Goal: Task Accomplishment & Management: Manage account settings

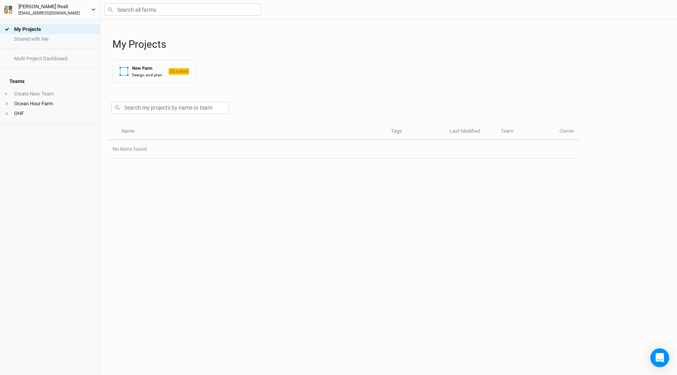
click at [95, 9] on icon "button" at bounding box center [93, 9] width 4 height 4
click at [94, 10] on icon "button" at bounding box center [93, 9] width 4 height 4
click at [24, 99] on li "Ocean Hour Farm" at bounding box center [50, 104] width 100 height 10
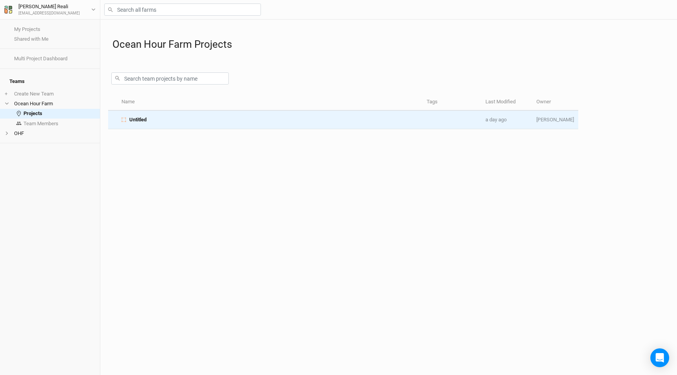
click at [183, 122] on div "Untitled" at bounding box center [269, 119] width 297 height 7
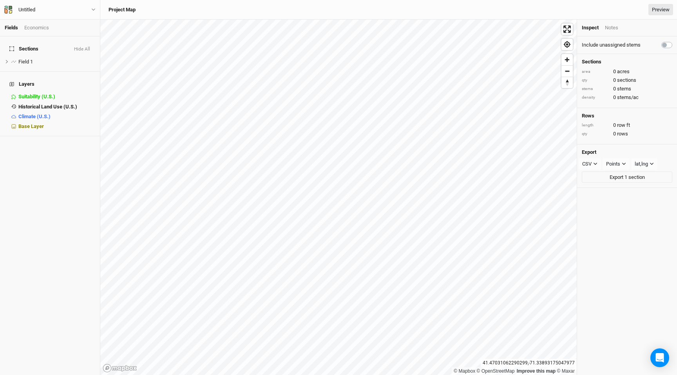
click at [115, 10] on h3 "Project Map" at bounding box center [122, 10] width 27 height 6
click at [97, 9] on div "Untitled Back User settings Imperial Metric Keyboard Shortcuts Log out" at bounding box center [50, 10] width 100 height 20
click at [87, 9] on button "Untitled" at bounding box center [50, 9] width 92 height 9
click at [94, 6] on button "Untitled" at bounding box center [50, 9] width 92 height 9
click at [52, 104] on span "Historical Land Use (U.S.)" at bounding box center [47, 107] width 59 height 6
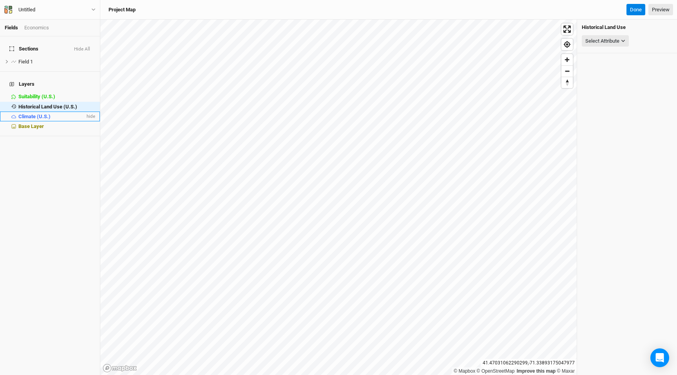
click at [50, 114] on span "Climate (U.S.)" at bounding box center [34, 117] width 32 height 6
click at [43, 123] on span "Base Layer" at bounding box center [30, 126] width 25 height 6
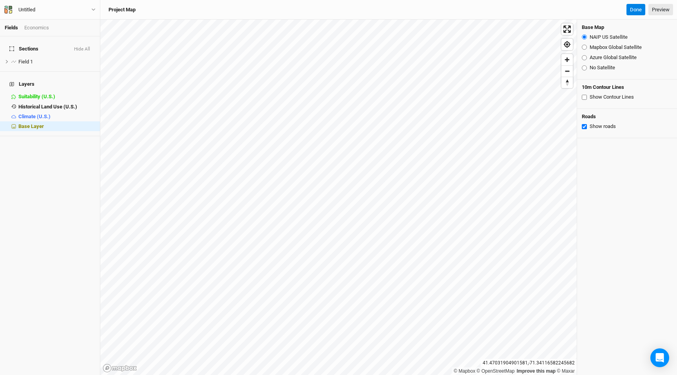
click at [586, 96] on input "Show Contour Lines" at bounding box center [584, 97] width 5 height 5
checkbox input "true"
click at [584, 49] on input "Mapbox Global Satellite" at bounding box center [584, 47] width 5 height 5
radio input "true"
click at [585, 39] on input "NAIP US Satellite" at bounding box center [584, 36] width 5 height 5
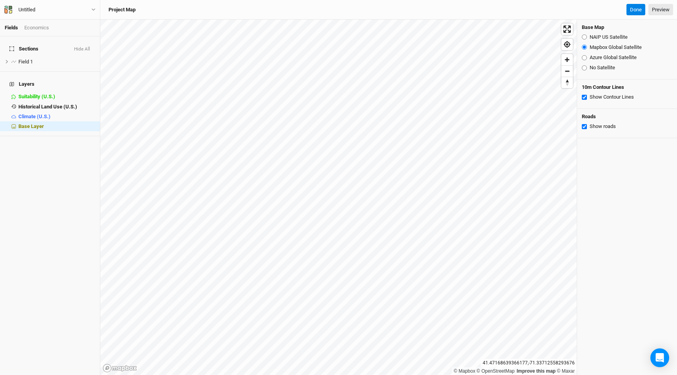
radio input "true"
click at [583, 49] on input "Mapbox Global Satellite" at bounding box center [584, 47] width 5 height 5
radio input "true"
click at [584, 58] on input "Azure Global Satellite" at bounding box center [584, 57] width 5 height 5
radio input "true"
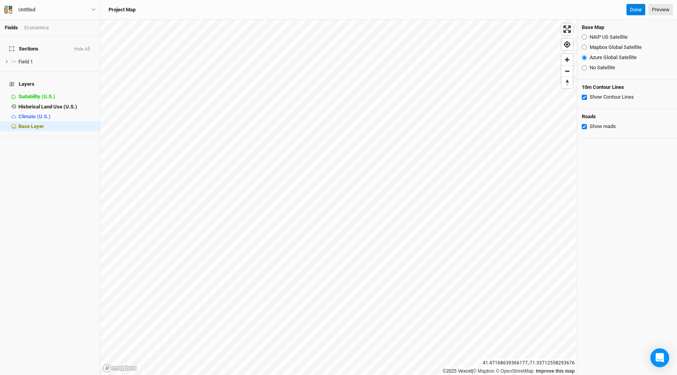
click at [583, 69] on input "No Satellite" at bounding box center [584, 67] width 5 height 5
radio input "true"
click at [584, 54] on div "Azure Global Satellite" at bounding box center [627, 57] width 91 height 7
click at [583, 60] on input "Azure Global Satellite" at bounding box center [584, 57] width 5 height 5
radio input "true"
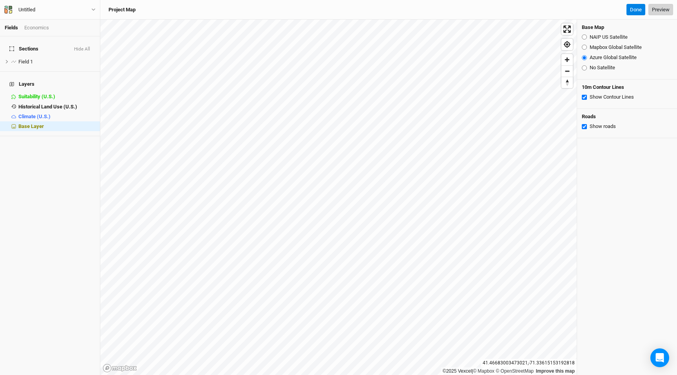
click at [665, 11] on link "Preview" at bounding box center [661, 10] width 25 height 12
click at [12, 57] on label at bounding box center [14, 62] width 10 height 10
click at [12, 59] on input "checkbox" at bounding box center [13, 61] width 5 height 5
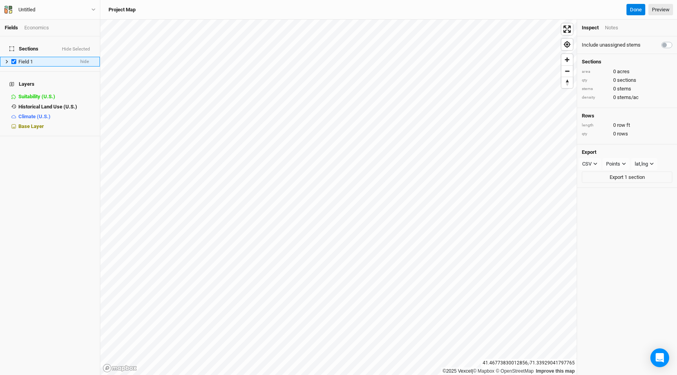
click at [12, 57] on label at bounding box center [14, 62] width 10 height 10
click at [12, 59] on input "checkbox" at bounding box center [13, 61] width 5 height 5
checkbox input "false"
click at [40, 22] on div "Fields Economics" at bounding box center [50, 28] width 100 height 17
click at [37, 29] on div "Economics" at bounding box center [36, 27] width 25 height 7
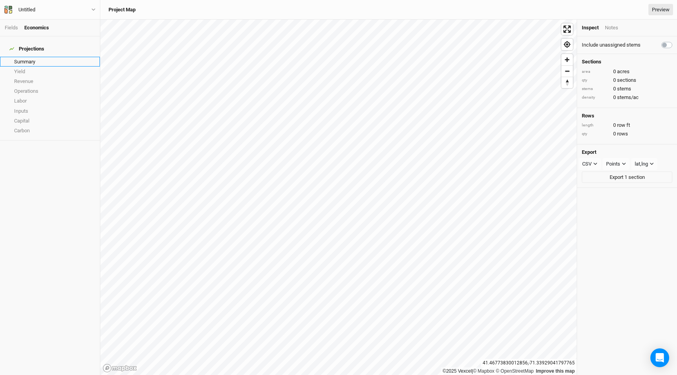
click at [27, 57] on link "Summary" at bounding box center [50, 62] width 100 height 10
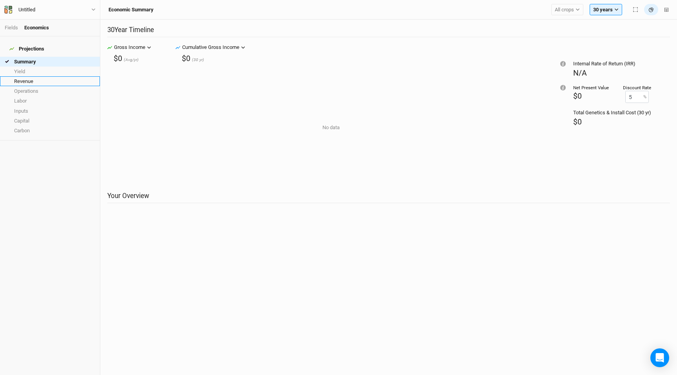
click at [21, 76] on link "Revenue" at bounding box center [50, 81] width 100 height 10
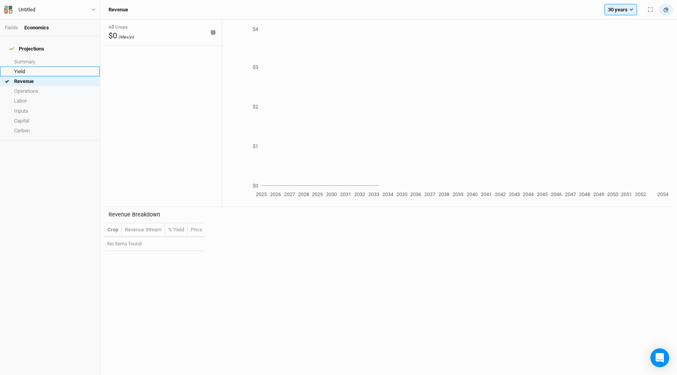
click at [21, 67] on link "Yield" at bounding box center [50, 72] width 100 height 10
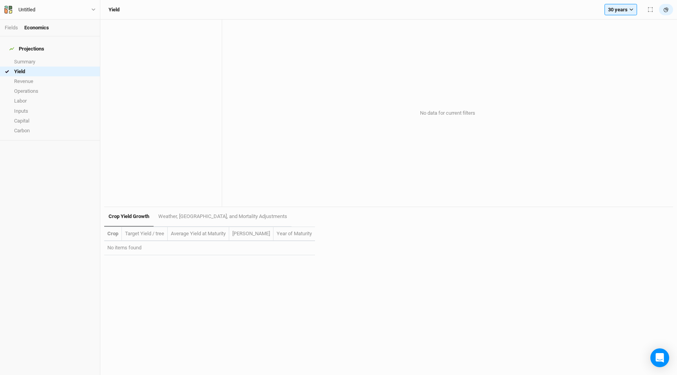
click at [13, 46] on span at bounding box center [13, 49] width 9 height 6
click at [13, 31] on div "Fields Economics" at bounding box center [50, 28] width 100 height 17
click at [12, 28] on link "Fields" at bounding box center [11, 28] width 13 height 6
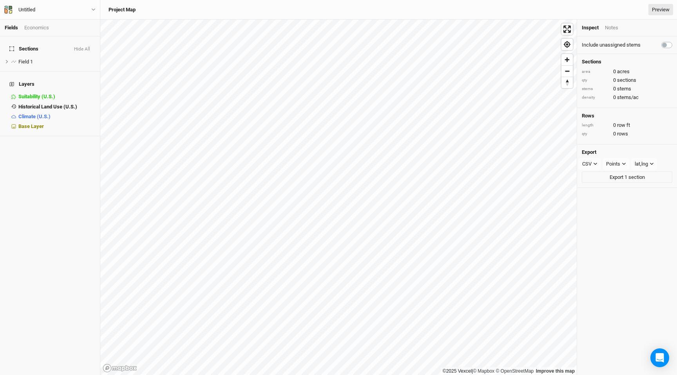
click at [16, 76] on h4 "Layers" at bounding box center [50, 84] width 91 height 16
click at [93, 11] on icon "button" at bounding box center [93, 9] width 4 height 4
click at [58, 34] on button "User settings" at bounding box center [65, 36] width 62 height 10
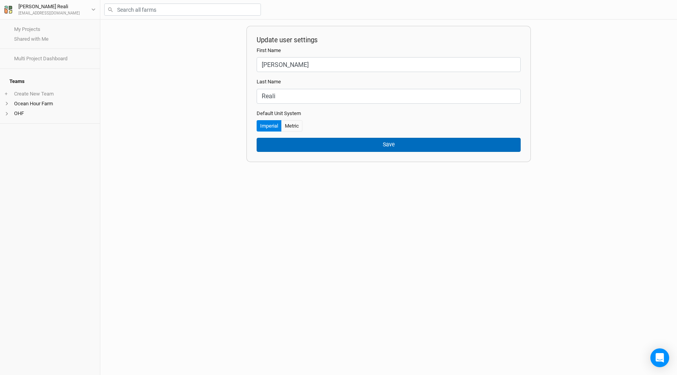
click at [337, 145] on button "Save" at bounding box center [389, 145] width 264 height 14
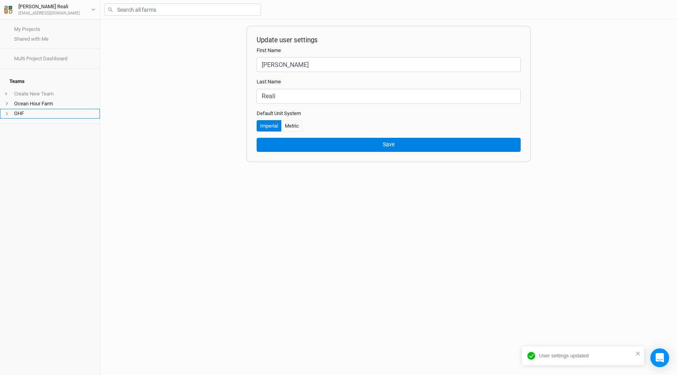
click at [20, 109] on li "OHF" at bounding box center [50, 114] width 100 height 10
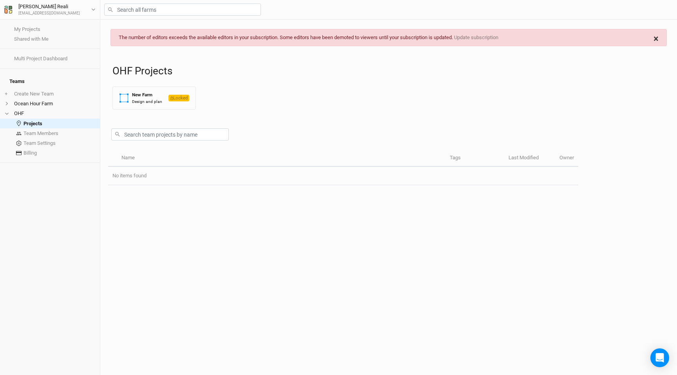
click at [658, 36] on span "×" at bounding box center [656, 38] width 5 height 11
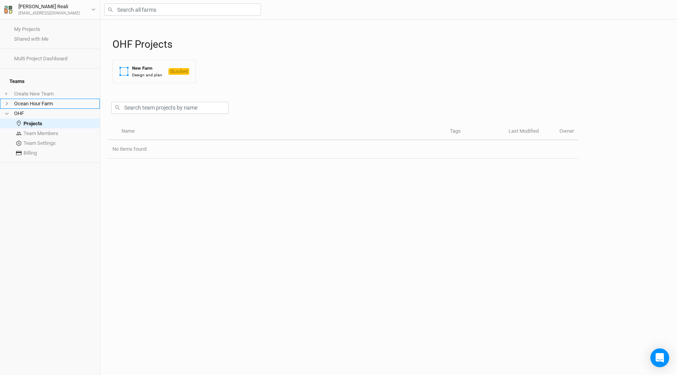
click at [9, 101] on span at bounding box center [9, 103] width 9 height 4
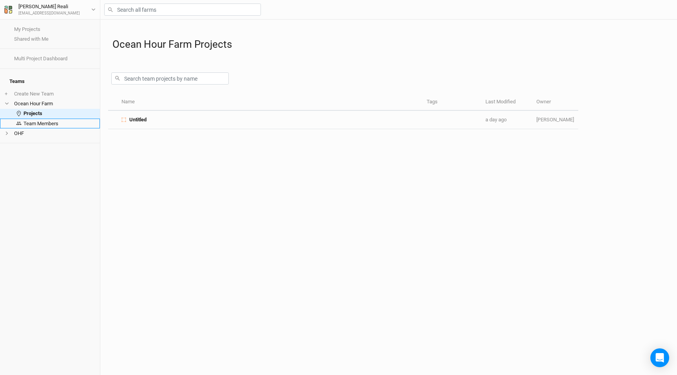
click at [54, 121] on link "Team Members" at bounding box center [50, 124] width 100 height 10
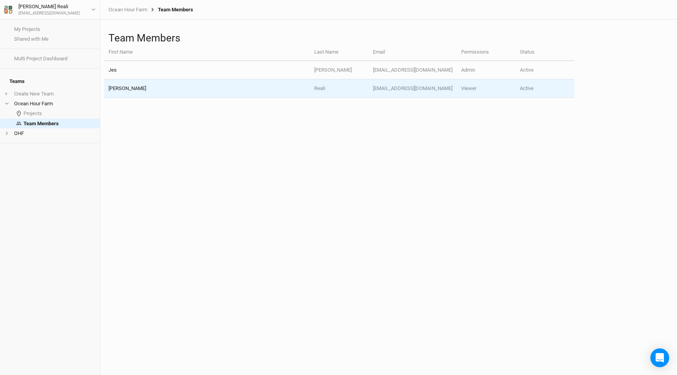
click at [178, 89] on td "Hannah" at bounding box center [207, 89] width 206 height 18
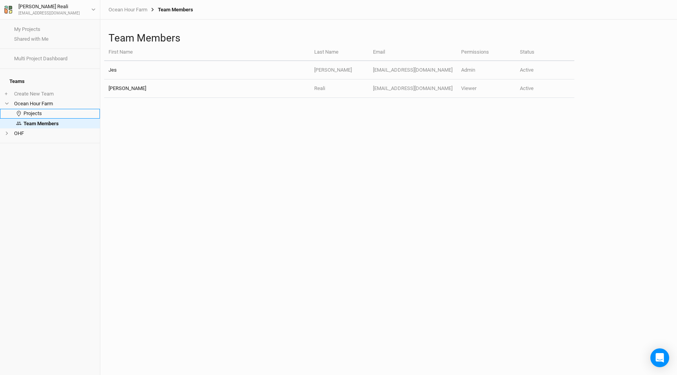
click at [38, 109] on link "Projects" at bounding box center [50, 114] width 100 height 10
